Goal: Check status: Check status

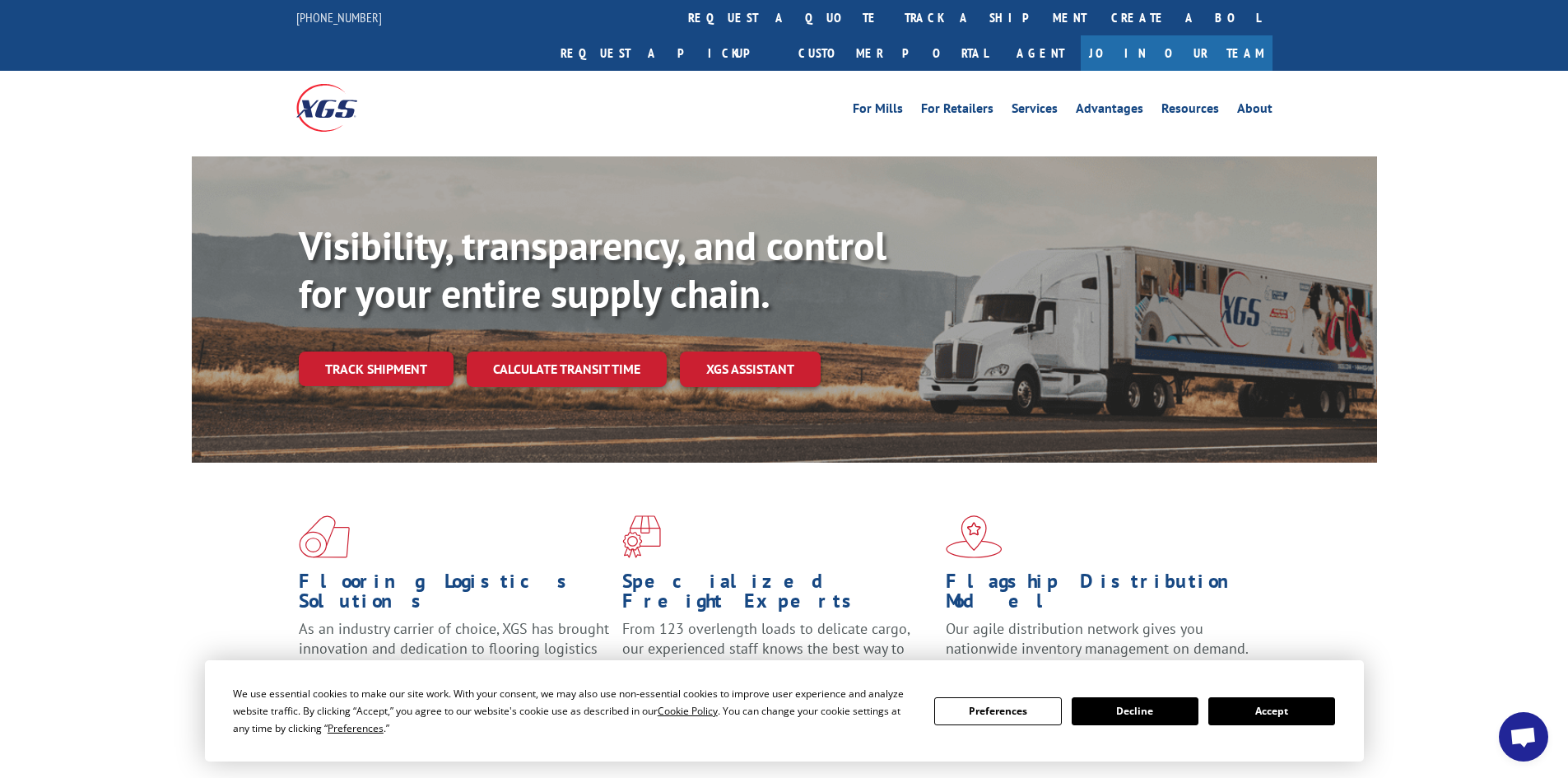
drag, startPoint x: 1243, startPoint y: 714, endPoint x: 176, endPoint y: 298, distance: 1145.2
click at [1239, 713] on button "Accept" at bounding box center [1272, 711] width 127 height 28
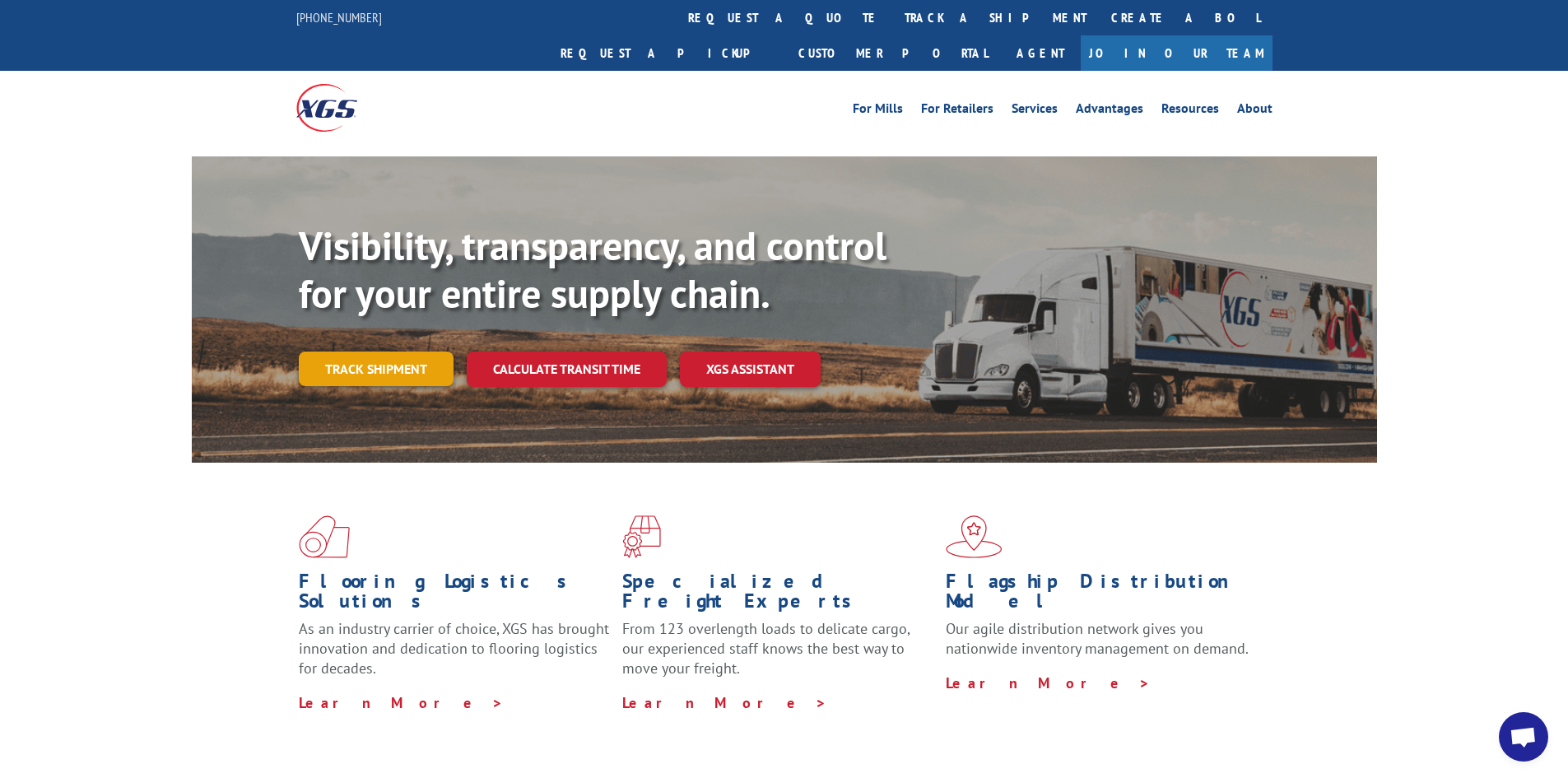
click at [386, 352] on link "Track shipment" at bounding box center [376, 369] width 155 height 35
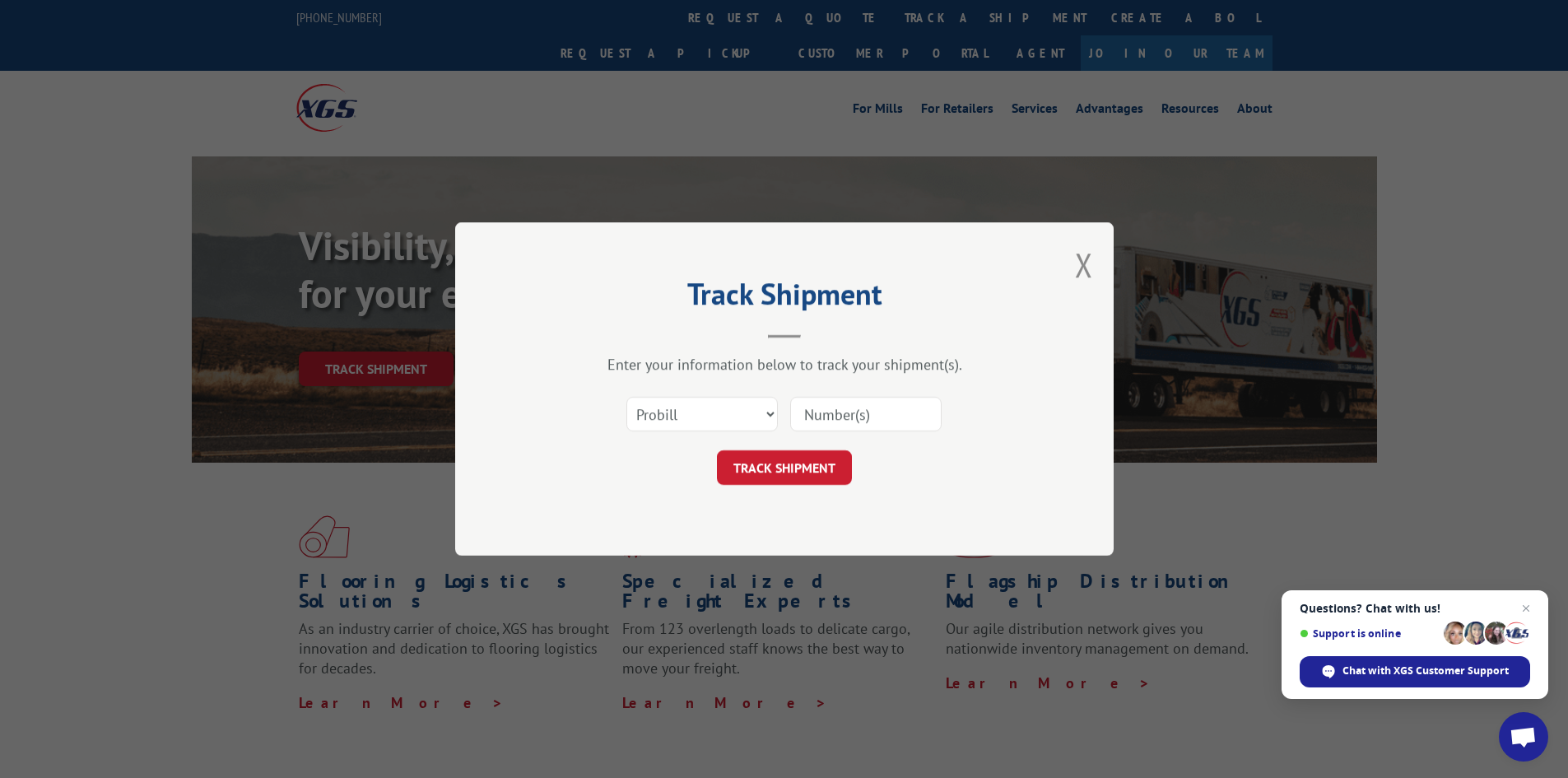
click at [867, 414] on input at bounding box center [865, 413] width 152 height 35
paste input "16755010"
type input "16755010"
click at [816, 460] on button "TRACK SHIPMENT" at bounding box center [784, 467] width 135 height 35
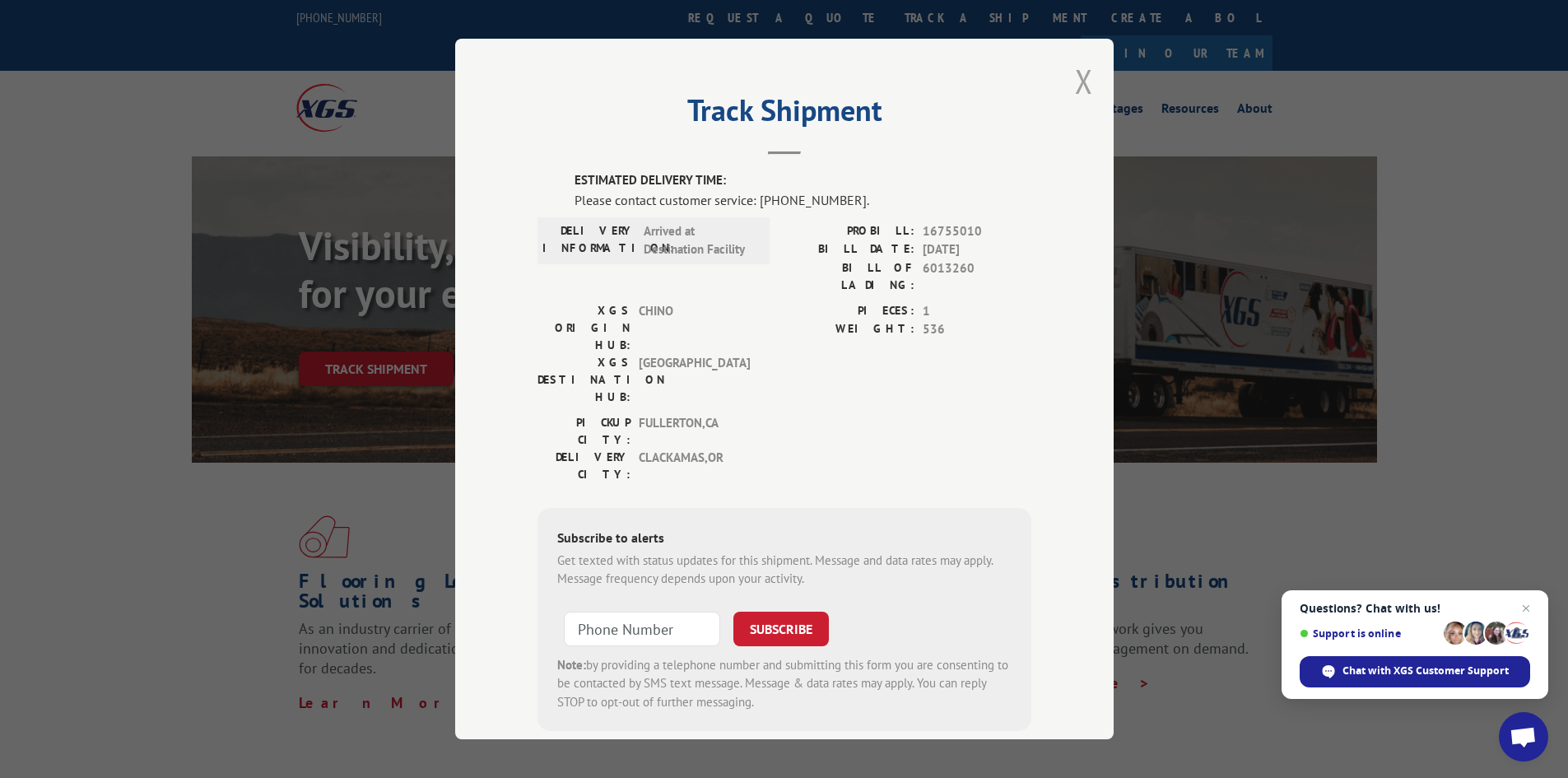
click at [1087, 86] on div "Track Shipment ESTIMATED DELIVERY TIME: Please contact customer service: [PHONE…" at bounding box center [784, 389] width 658 height 701
click at [1076, 84] on button "Close modal" at bounding box center [1084, 81] width 18 height 44
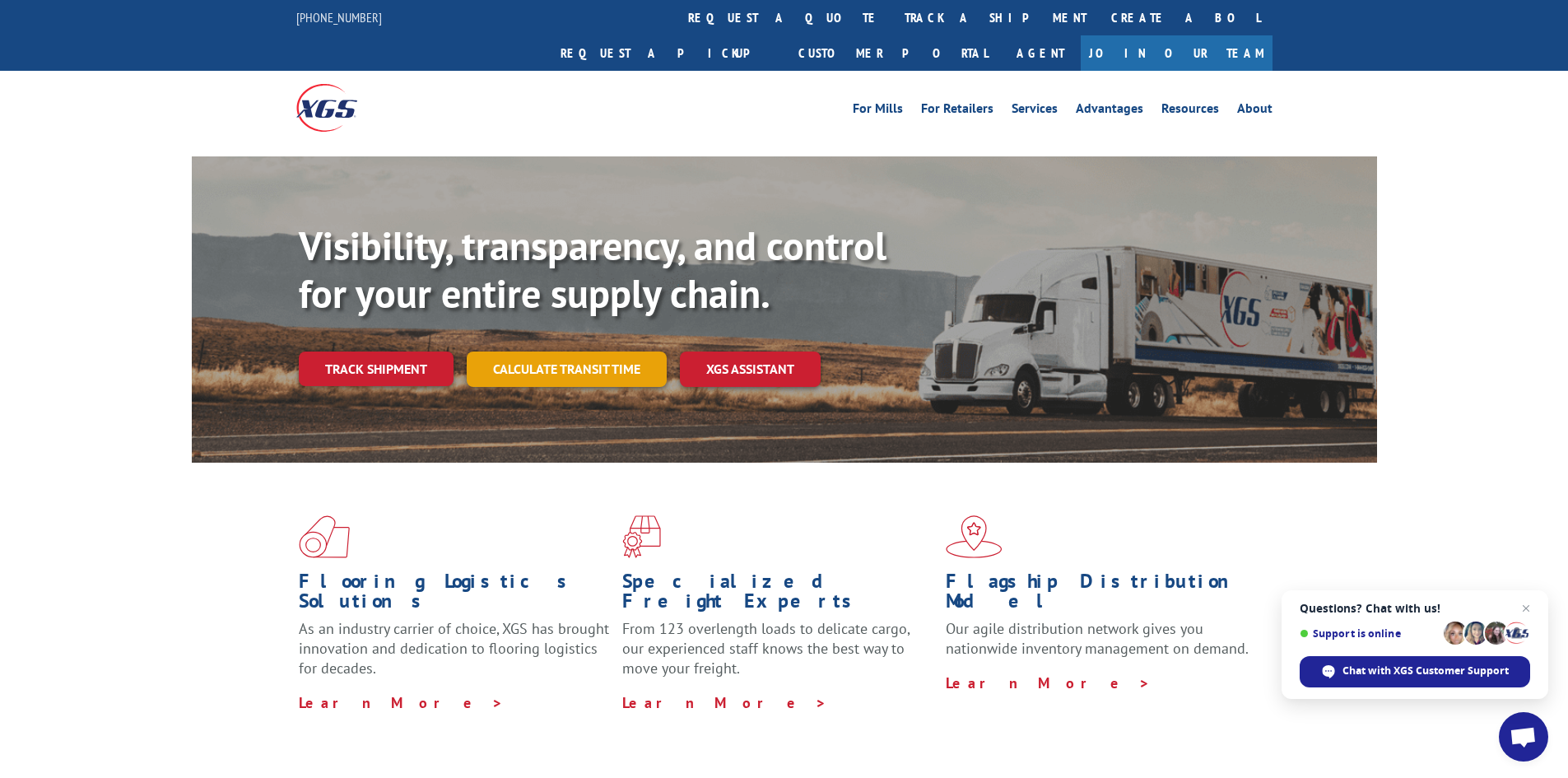
click at [533, 352] on link "Calculate transit time" at bounding box center [567, 370] width 200 height 36
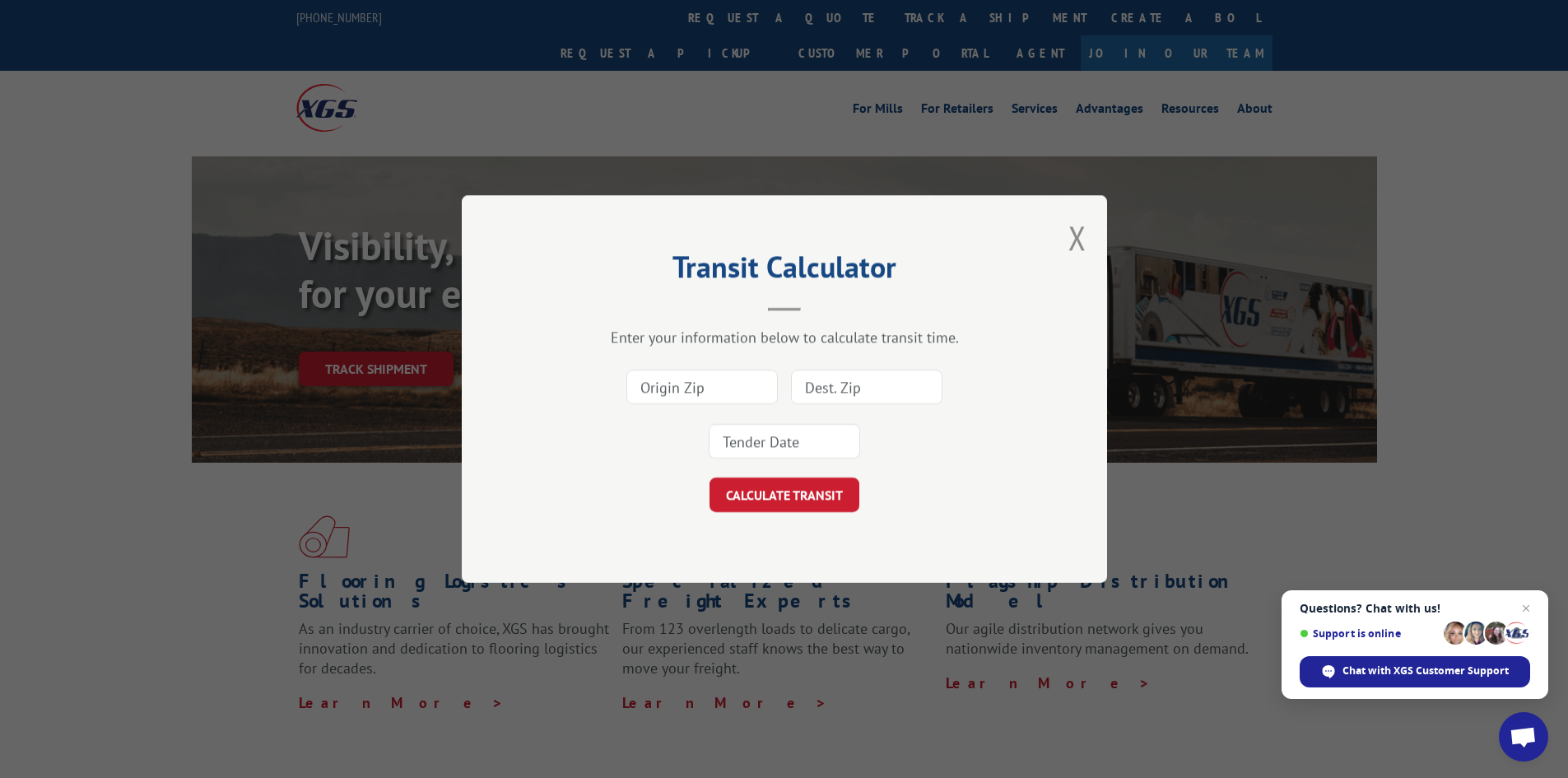
drag, startPoint x: 1068, startPoint y: 240, endPoint x: 824, endPoint y: 245, distance: 244.1
click at [1069, 240] on button "Close modal" at bounding box center [1077, 238] width 18 height 44
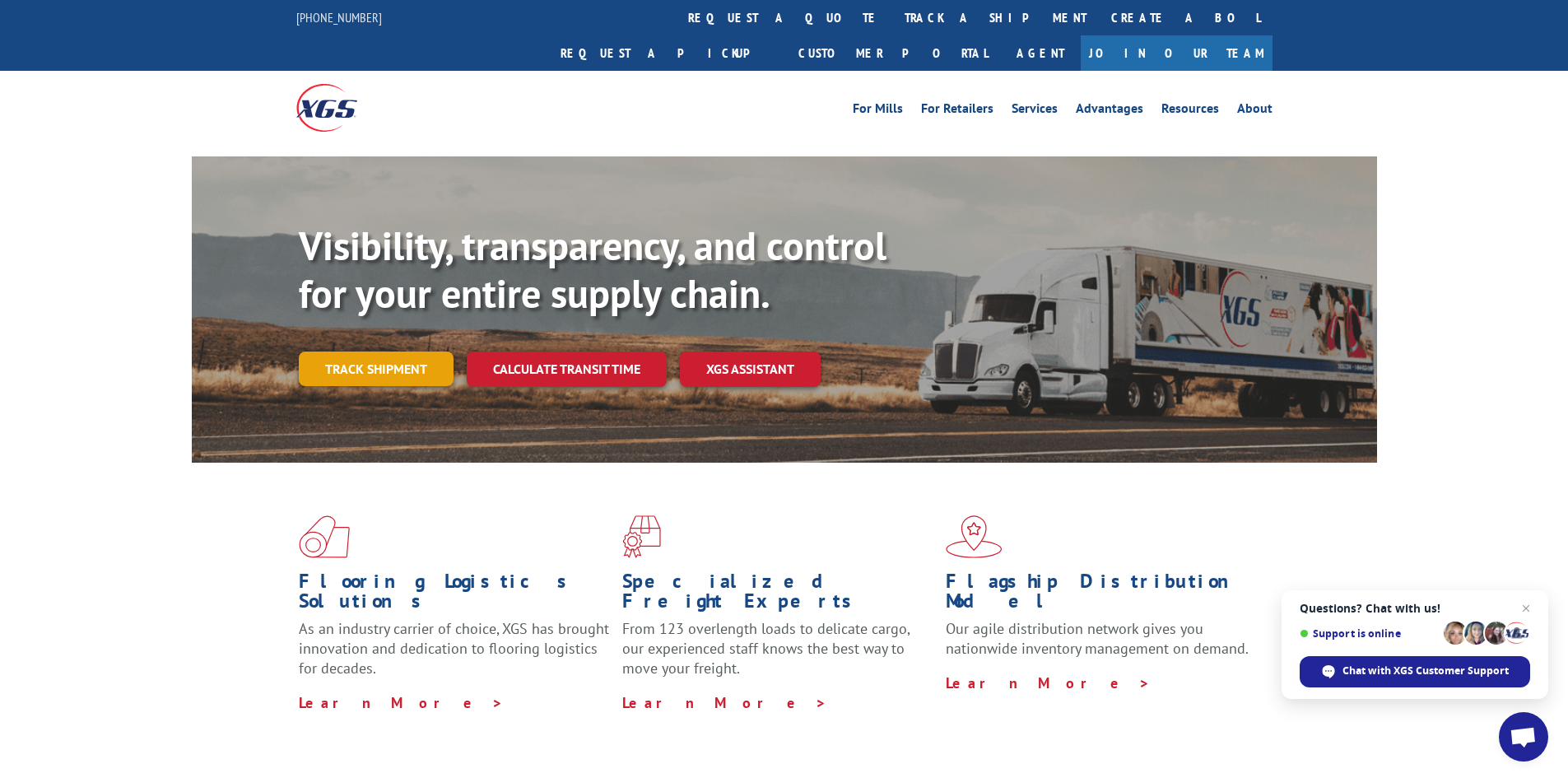
click at [323, 352] on link "Track shipment" at bounding box center [376, 369] width 155 height 35
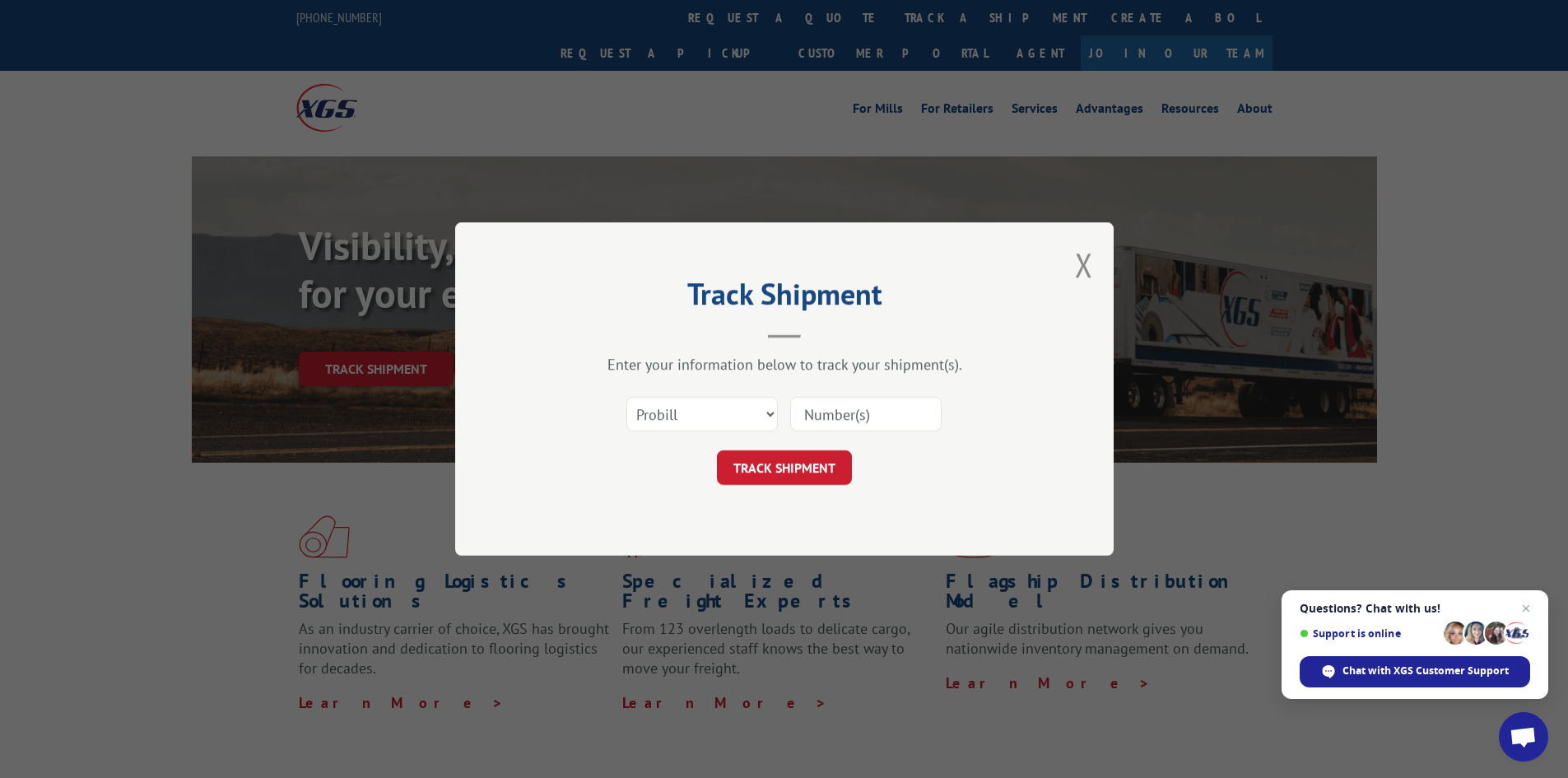
click at [838, 408] on input at bounding box center [865, 413] width 152 height 35
paste input "18425875"
type input "18425875"
click at [799, 479] on button "TRACK SHIPMENT" at bounding box center [784, 467] width 135 height 35
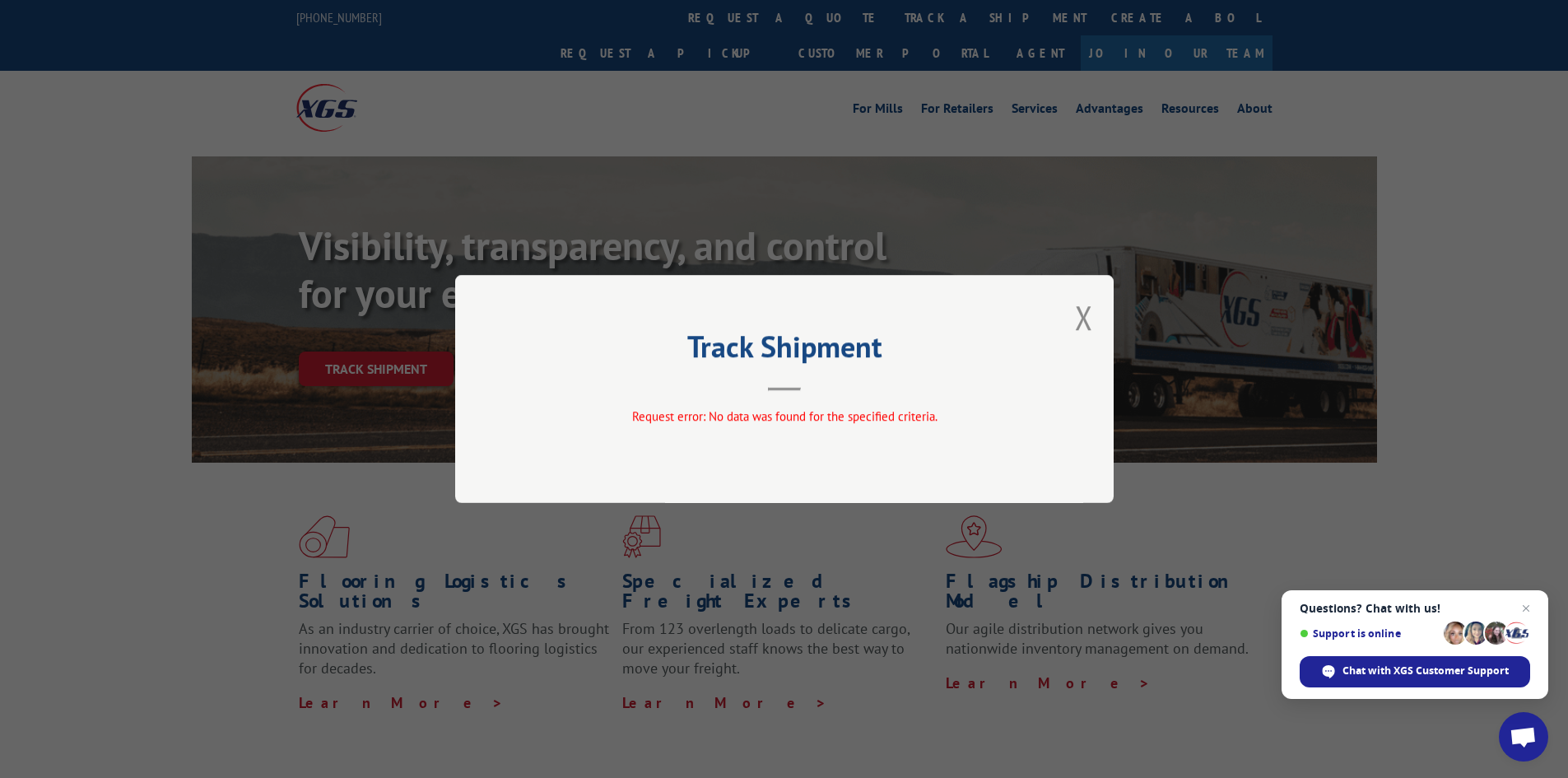
drag, startPoint x: 1082, startPoint y: 311, endPoint x: 364, endPoint y: 0, distance: 782.5
click at [1076, 298] on button "Close modal" at bounding box center [1084, 317] width 18 height 44
